Goal: Task Accomplishment & Management: Use online tool/utility

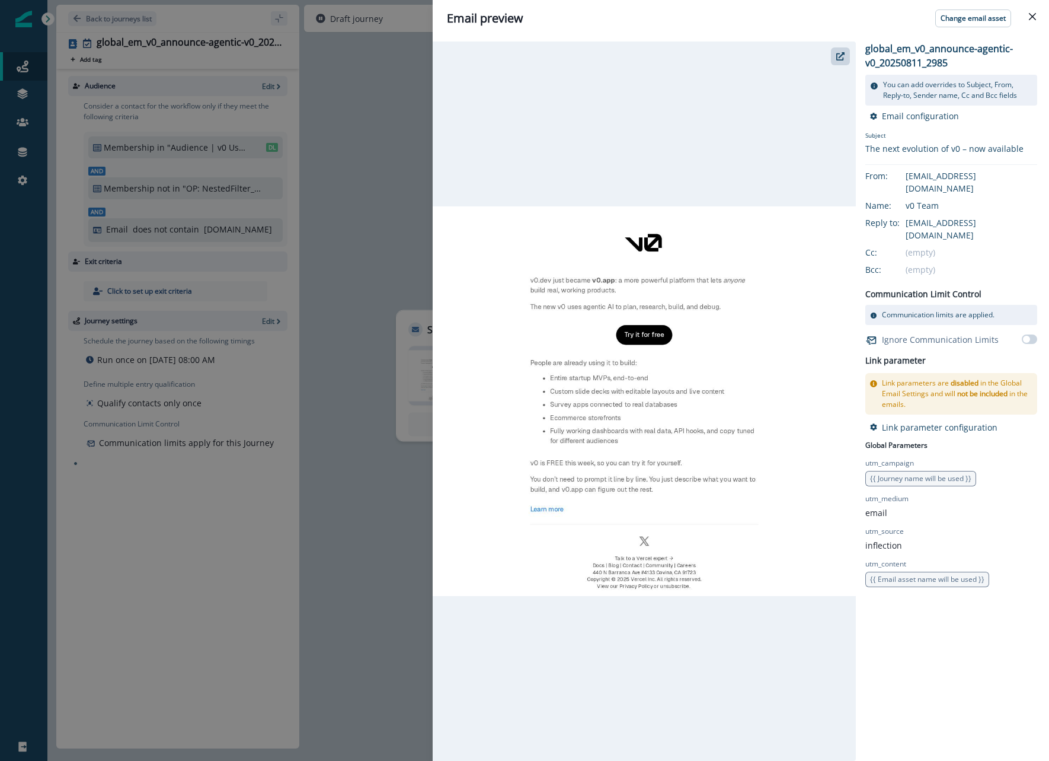
click at [414, 109] on div "Email preview Change email asset global_em_v0_announce-agentic-v0_20250811_2985…" at bounding box center [524, 380] width 1049 height 761
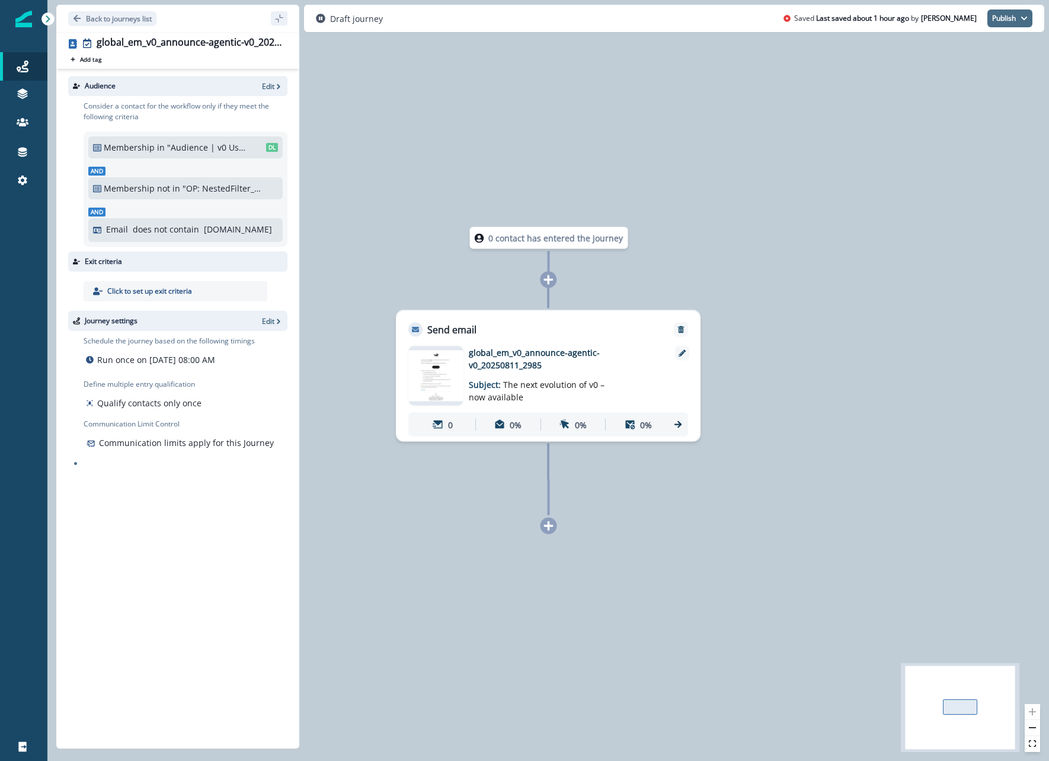
click at [1010, 18] on button "Publish" at bounding box center [1010, 18] width 45 height 18
click at [911, 53] on button "as active journey" at bounding box center [967, 47] width 132 height 21
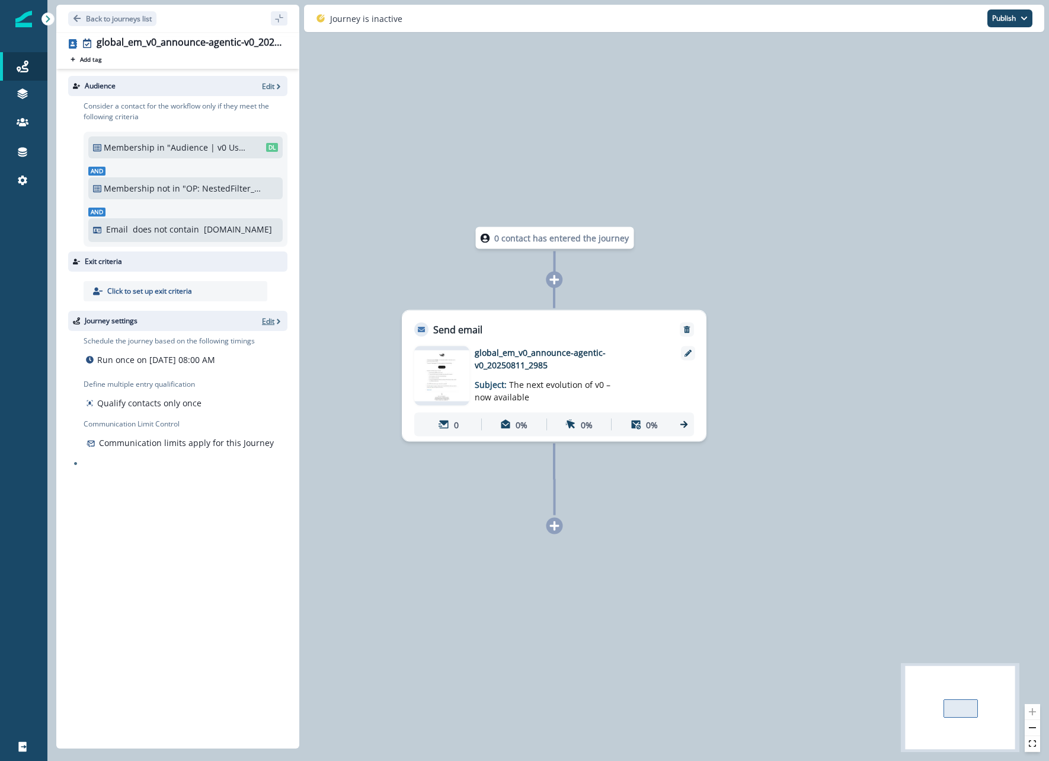
click at [264, 322] on p "Edit" at bounding box center [268, 321] width 12 height 10
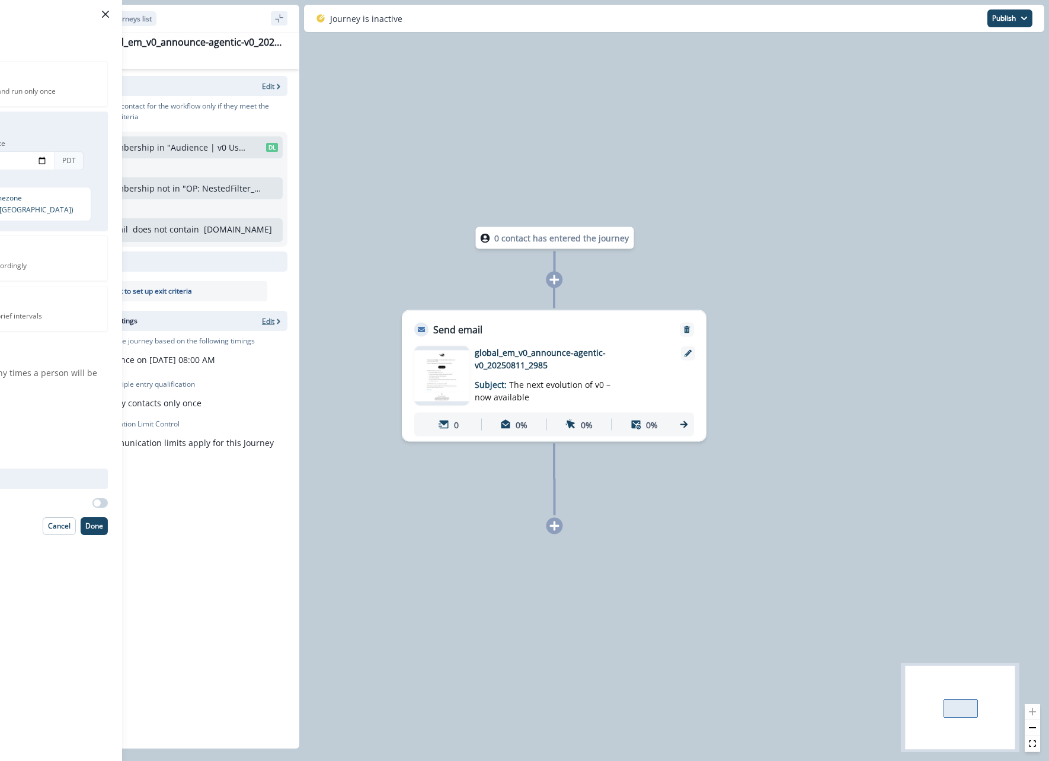
click at [264, 322] on div "Journey settings Set the journey schedule Start immediately to run once Schedul…" at bounding box center [524, 380] width 1049 height 761
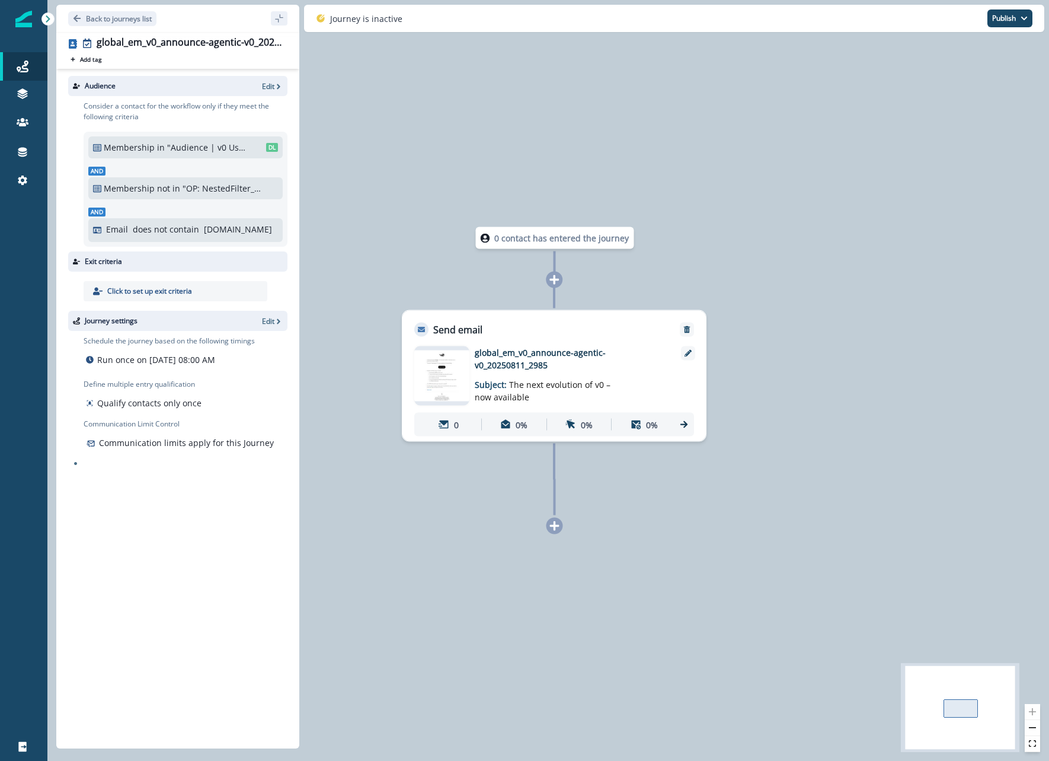
click at [253, 323] on div at bounding box center [199, 320] width 115 height 11
click at [257, 322] on div at bounding box center [199, 320] width 115 height 11
click at [266, 320] on p "Edit" at bounding box center [268, 321] width 12 height 10
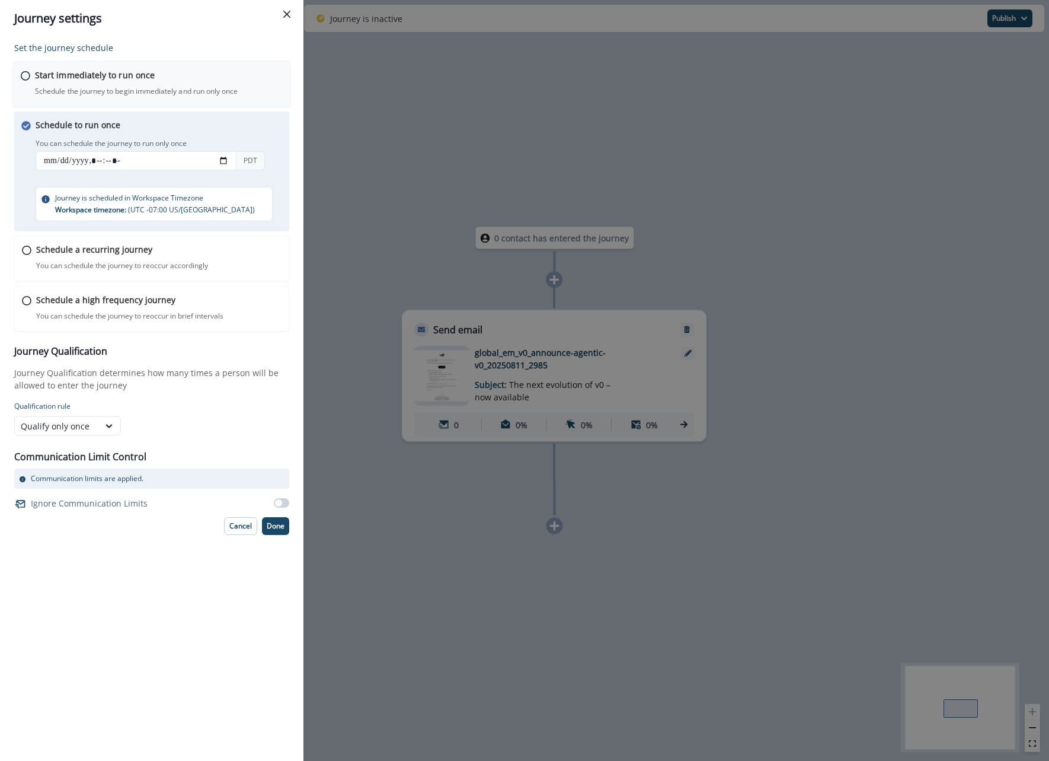
click at [56, 91] on p "Schedule the journey to begin immediately and run only once" at bounding box center [136, 91] width 203 height 11
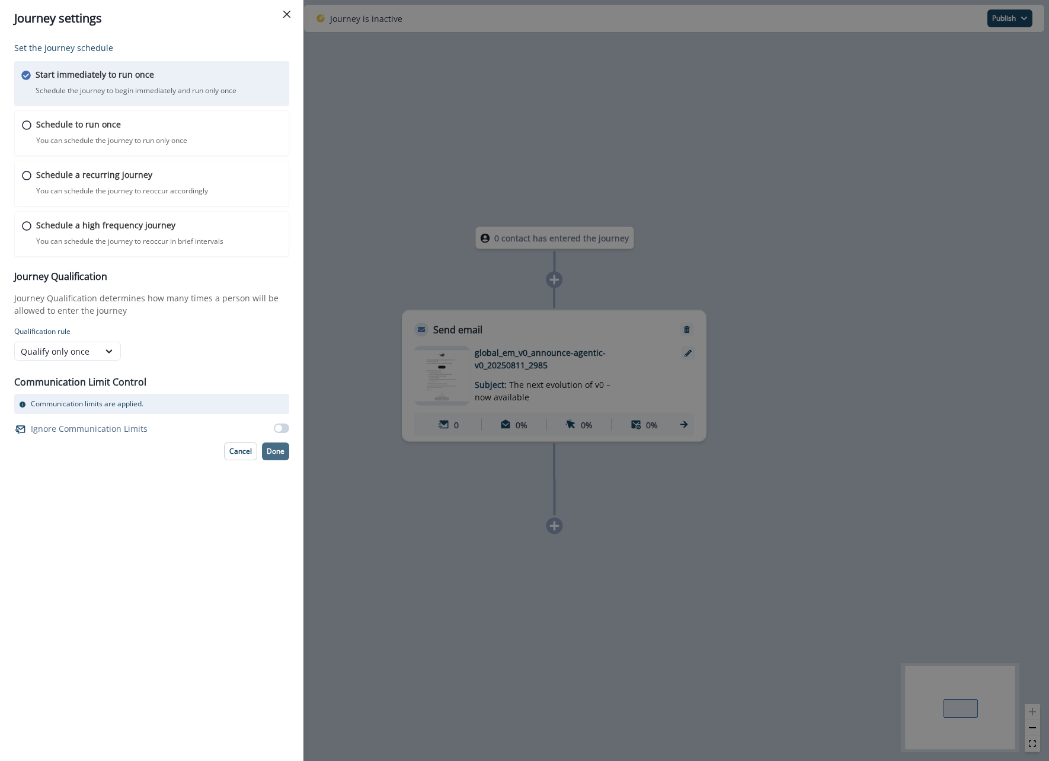
click at [279, 459] on button "Done" at bounding box center [275, 451] width 27 height 18
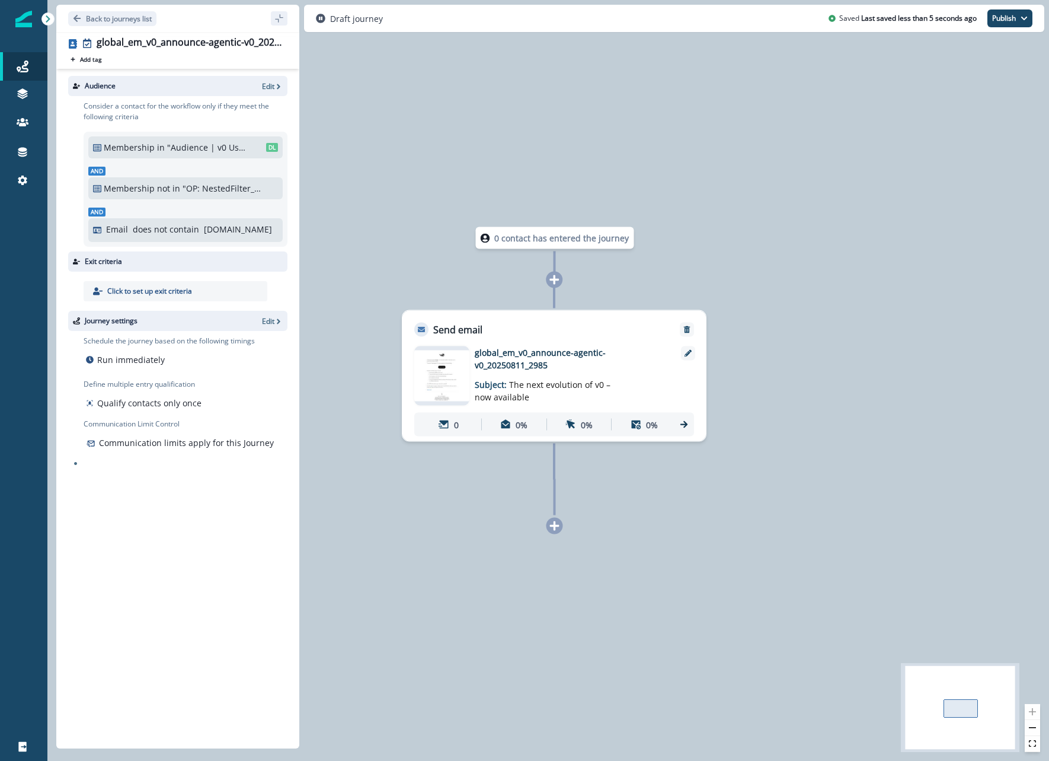
click at [1006, 28] on div "Draft journey Saved Last saved less than 5 seconds ago Publish as active journe…" at bounding box center [674, 18] width 741 height 27
click at [1006, 22] on button "Publish" at bounding box center [1010, 18] width 45 height 18
click at [972, 49] on button "as active journey" at bounding box center [967, 47] width 132 height 21
